Goal: Task Accomplishment & Management: Manage account settings

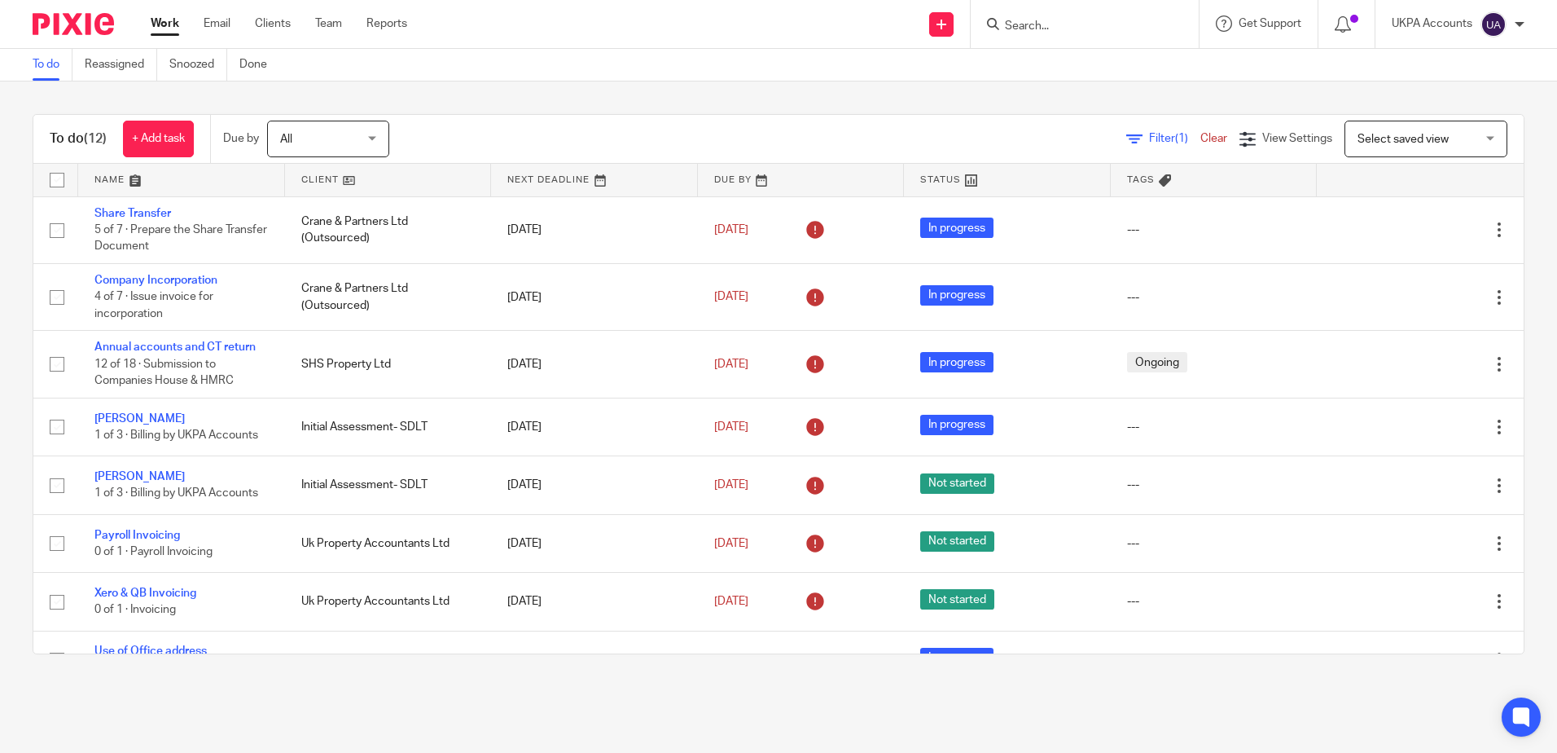
click at [1061, 24] on input "Search" at bounding box center [1076, 27] width 147 height 15
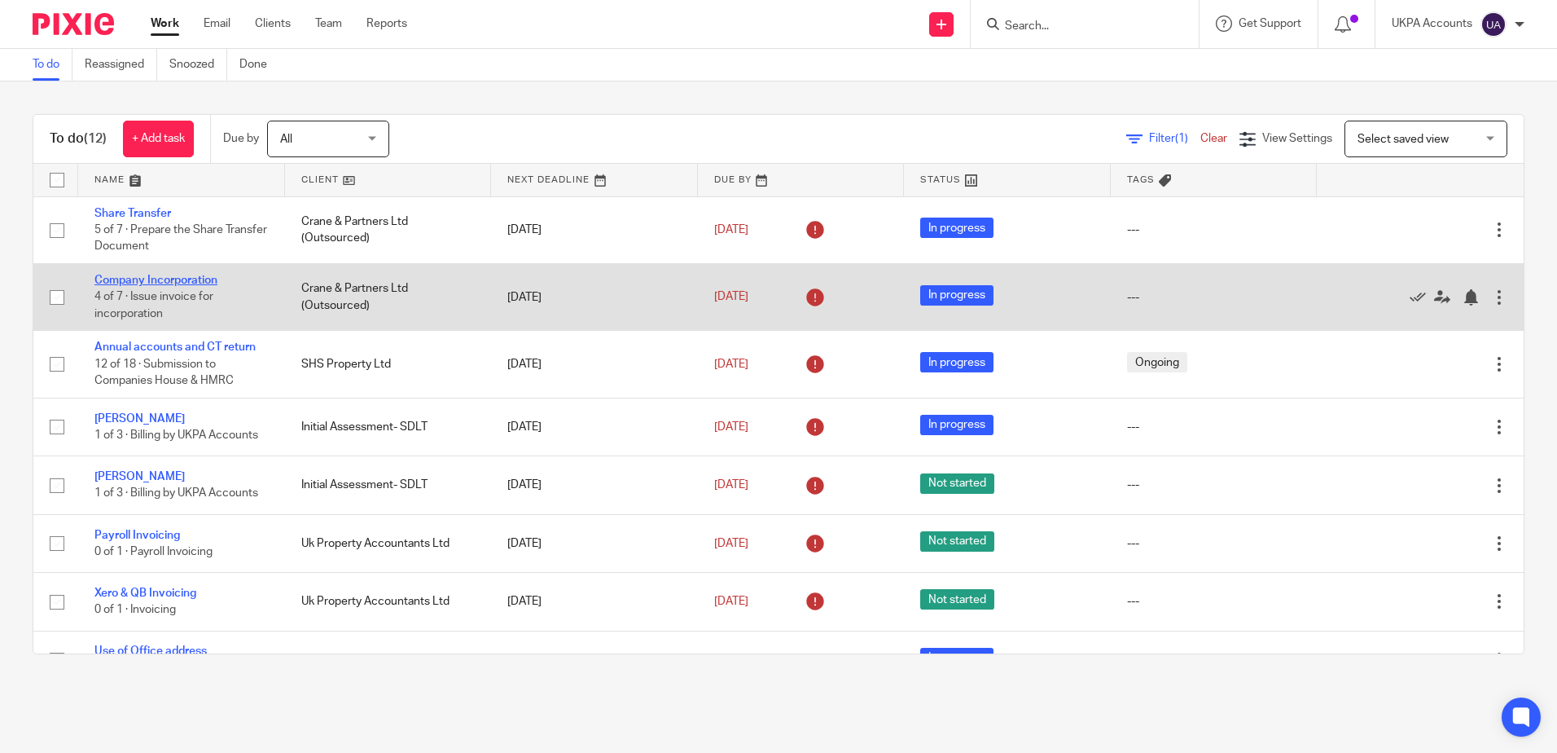
click at [162, 282] on link "Company Incorporation" at bounding box center [155, 279] width 123 height 11
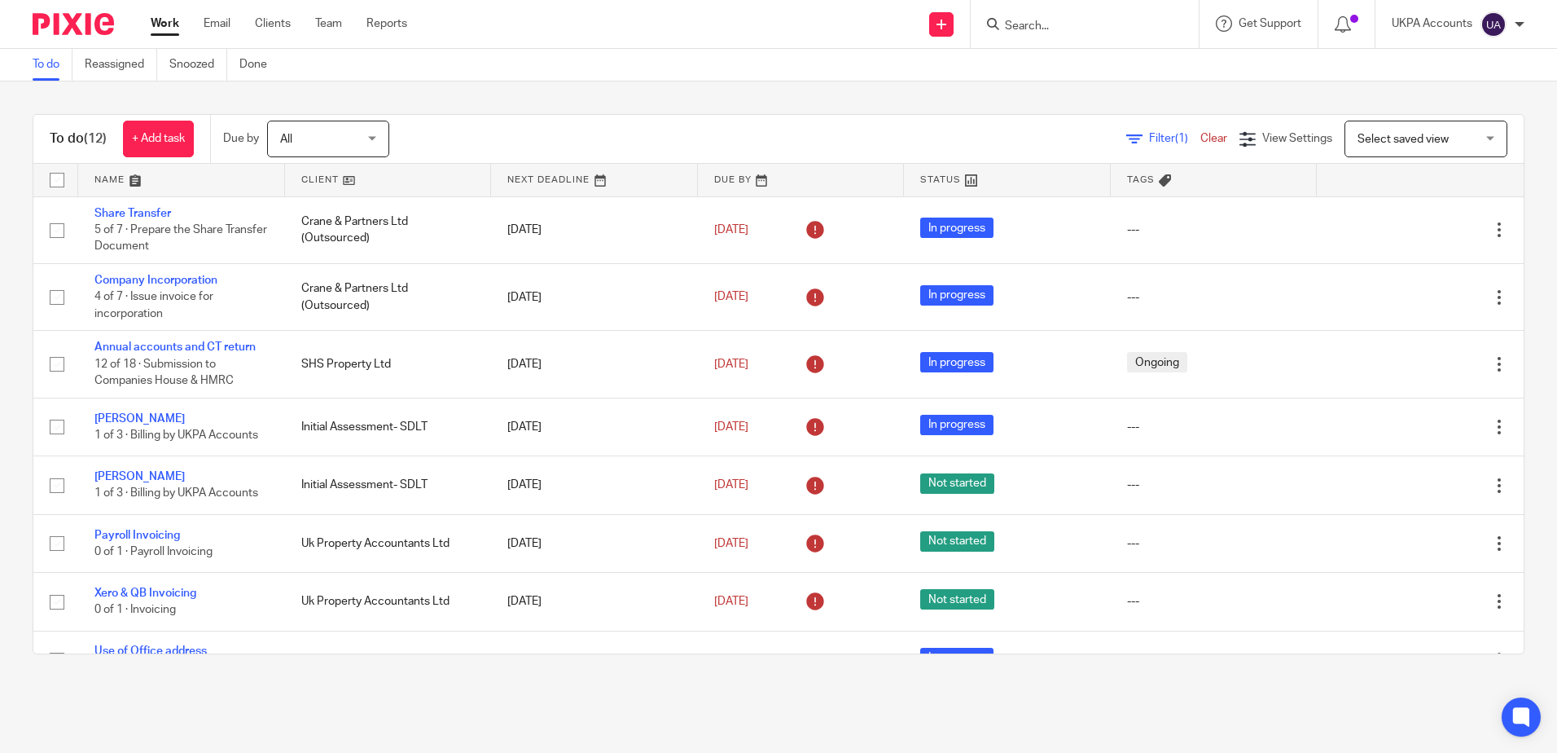
click at [684, 91] on div "To do (12) + Add task Due by All All Today Tomorrow This week Next week This mo…" at bounding box center [778, 383] width 1557 height 605
click at [1011, 695] on main "To do Reassigned Snoozed Done To do (12) + Add task Due by All All Today Tomorr…" at bounding box center [778, 376] width 1557 height 753
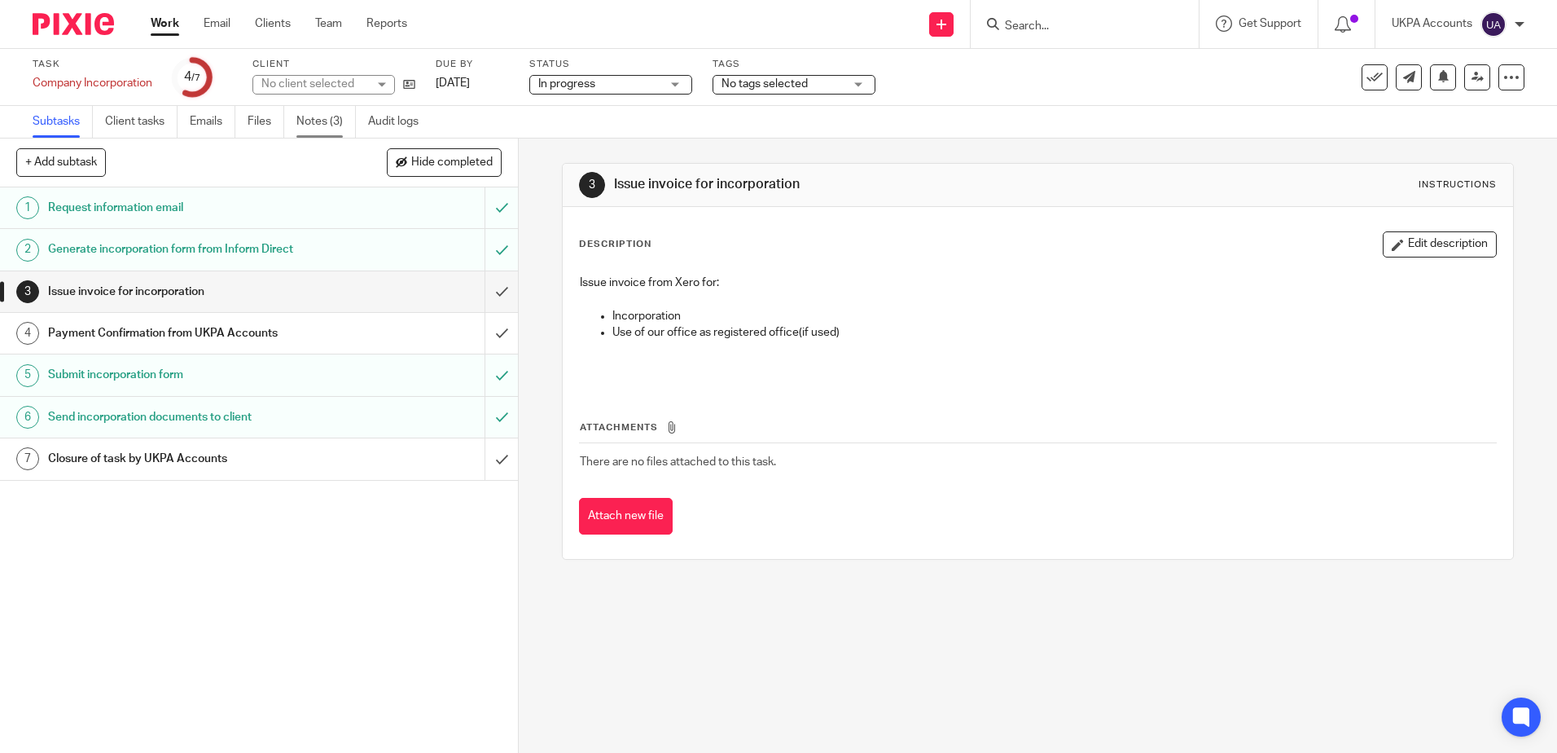
click at [302, 120] on link "Notes (3)" at bounding box center [325, 122] width 59 height 32
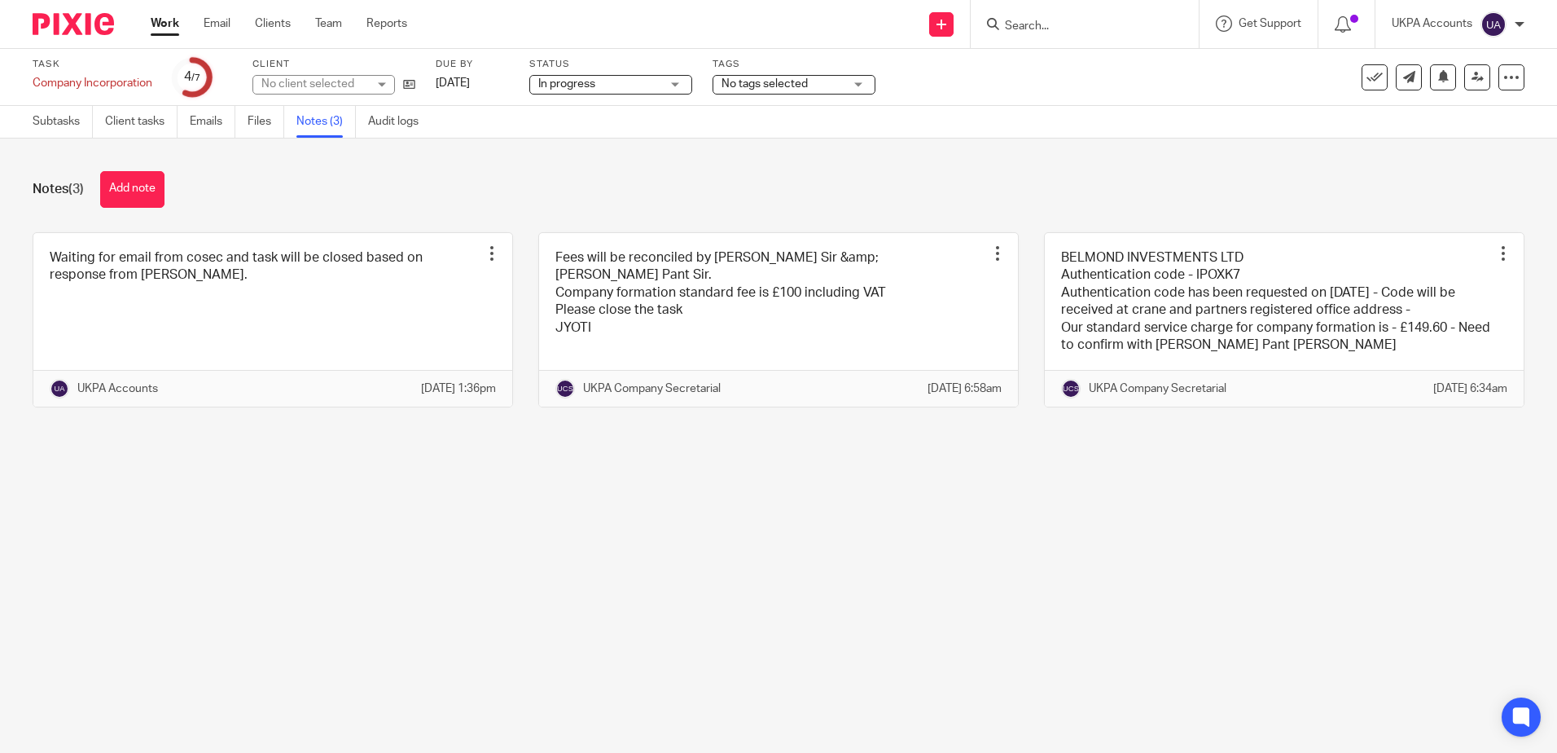
click at [620, 643] on main "Task Company Incorporation Save Company Incorporation 4 /7 Client No client sel…" at bounding box center [778, 376] width 1557 height 753
click at [560, 623] on main "Task Company Incorporation Save Company Incorporation 4 /7 Client Crane & Partn…" at bounding box center [778, 376] width 1557 height 753
click at [692, 650] on main "Task Company Incorporation Save Company Incorporation 4 /7 Client Crane & Partn…" at bounding box center [778, 376] width 1557 height 753
